Goal: Task Accomplishment & Management: Use online tool/utility

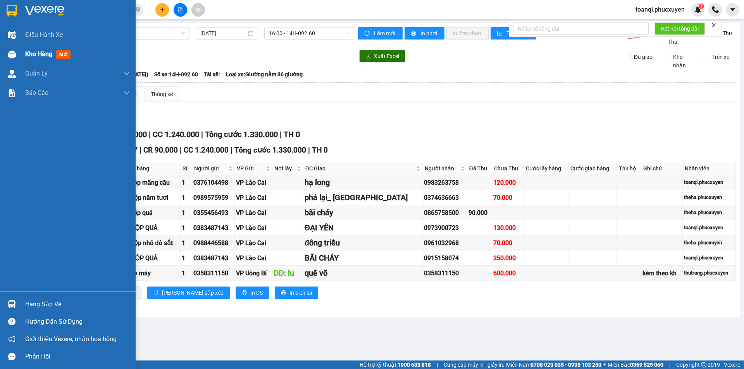
click at [9, 56] on img at bounding box center [12, 54] width 8 height 8
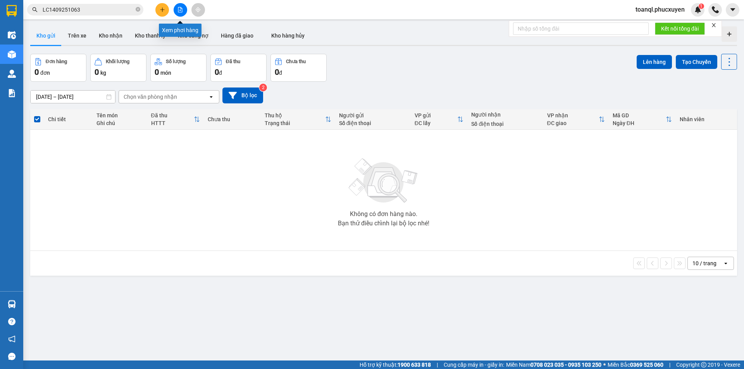
click at [178, 8] on icon "file-add" at bounding box center [180, 9] width 4 height 5
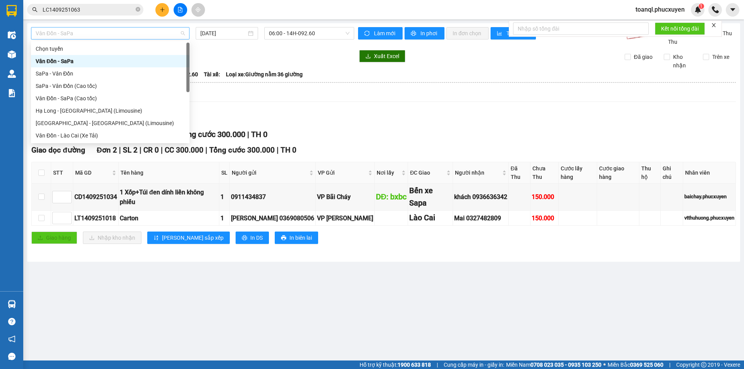
click at [110, 37] on span "Vân Đồn - SaPa" at bounding box center [110, 33] width 149 height 12
drag, startPoint x: 62, startPoint y: 73, endPoint x: 244, endPoint y: 48, distance: 183.4
click at [65, 72] on div "SaPa - Vân Đồn" at bounding box center [110, 73] width 149 height 9
type input "[DATE]"
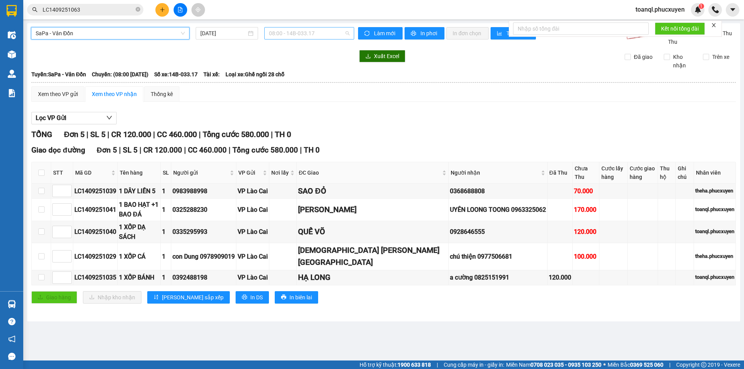
click at [315, 34] on span "08:00 - 14B-033.17" at bounding box center [309, 33] width 81 height 12
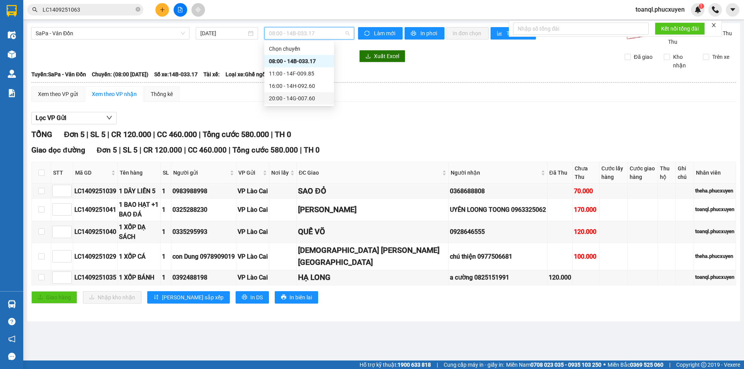
click at [307, 101] on div "20:00 - 14G-007.60" at bounding box center [299, 98] width 60 height 9
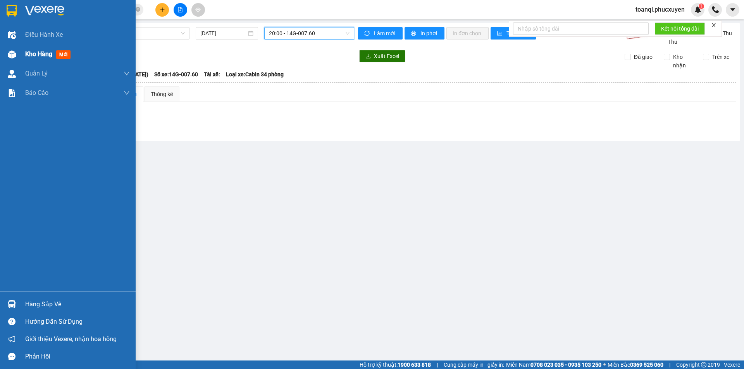
click at [14, 52] on img at bounding box center [12, 54] width 8 height 8
